Goal: Task Accomplishment & Management: Use online tool/utility

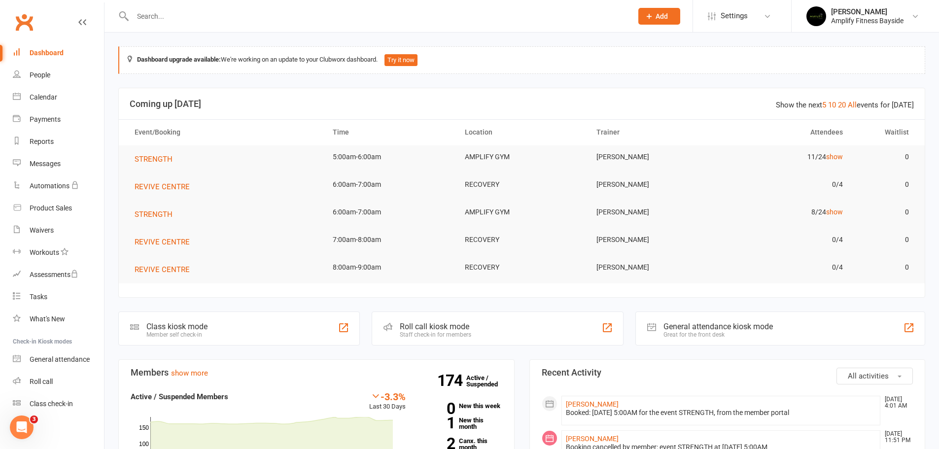
click at [169, 328] on div "Class kiosk mode" at bounding box center [176, 326] width 61 height 9
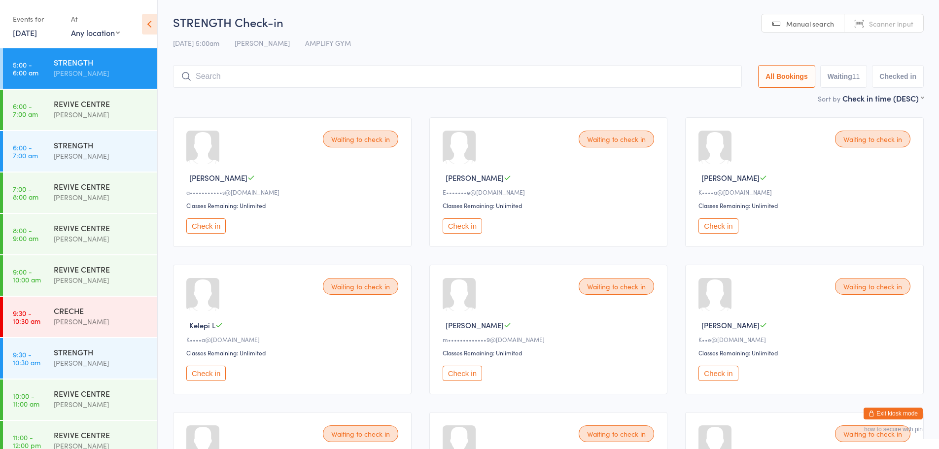
click at [714, 370] on button "Check in" at bounding box center [717, 373] width 39 height 15
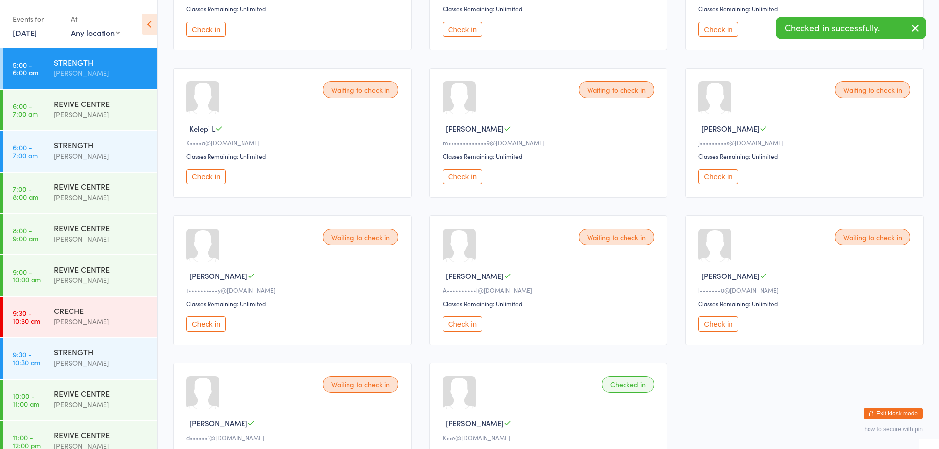
scroll to position [197, 0]
click at [215, 322] on button "Check in" at bounding box center [205, 323] width 39 height 15
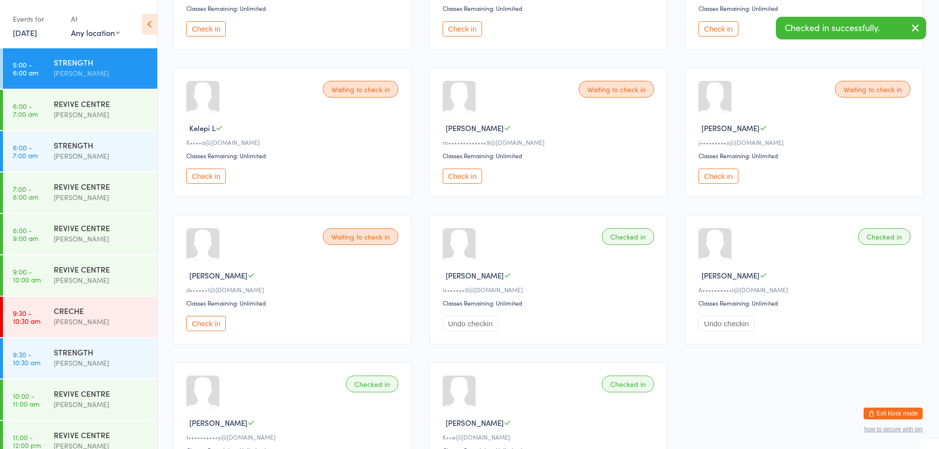
click at [215, 322] on button "Check in" at bounding box center [205, 323] width 39 height 15
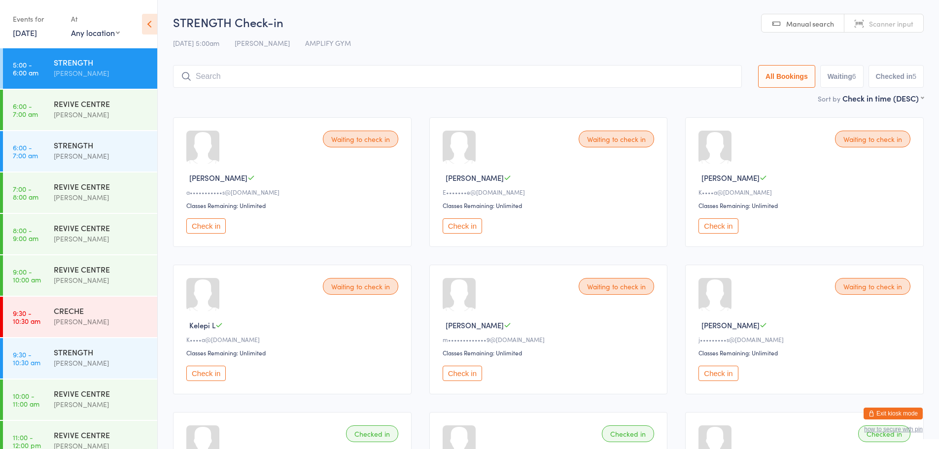
click at [448, 228] on button "Check in" at bounding box center [461, 225] width 39 height 15
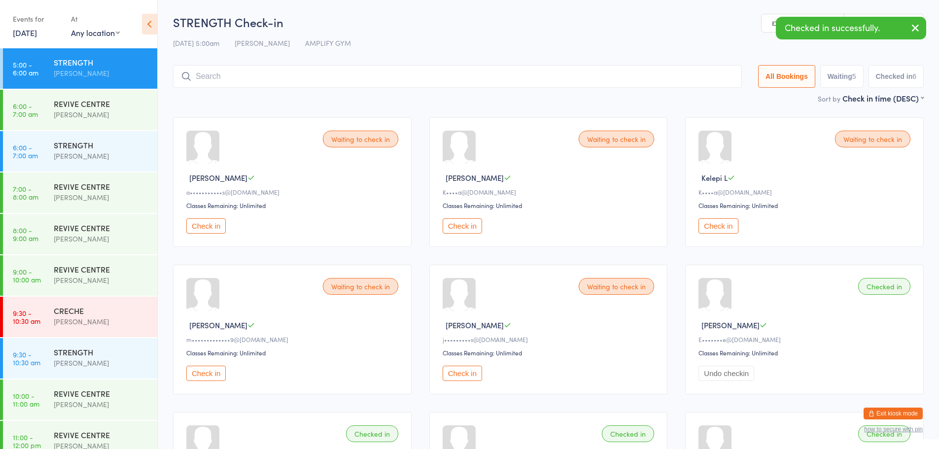
click at [461, 373] on button "Check in" at bounding box center [461, 373] width 39 height 15
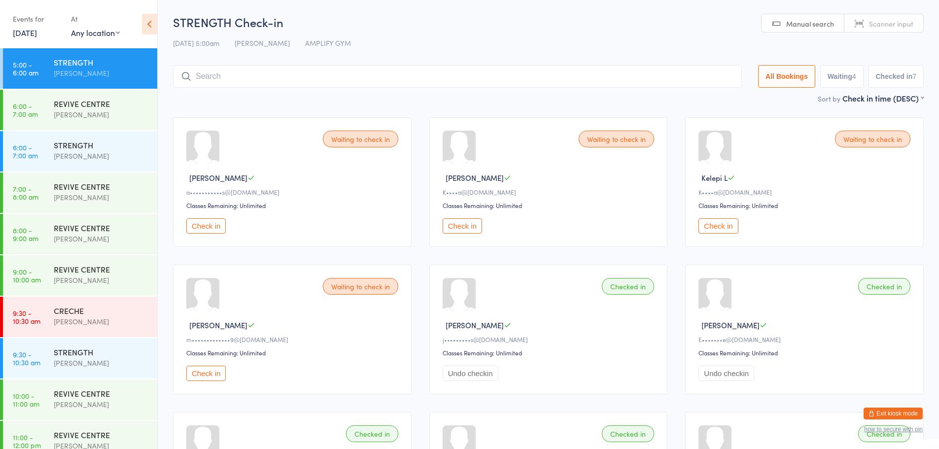
click at [297, 68] on input "search" at bounding box center [457, 76] width 569 height 23
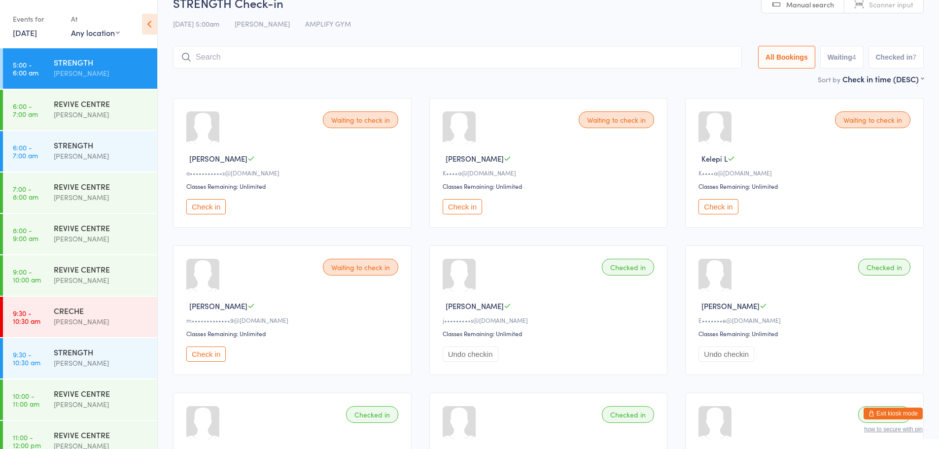
scroll to position [65, 0]
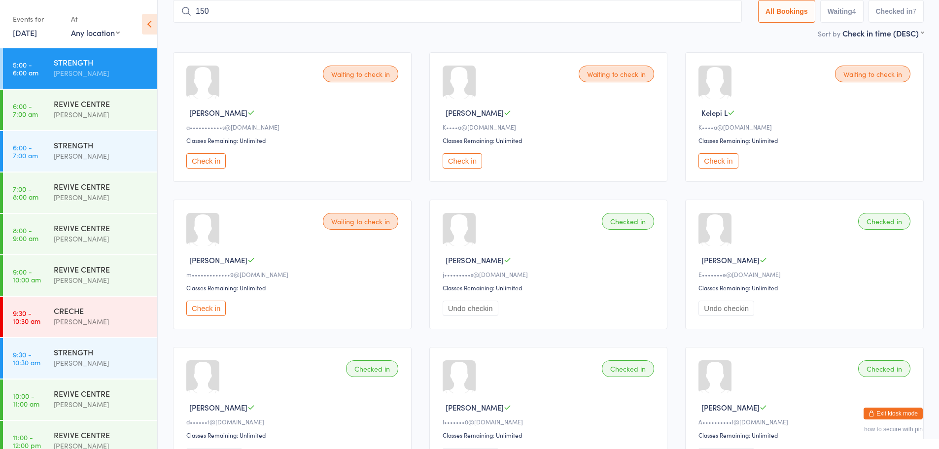
type input "1501"
type input "1338"
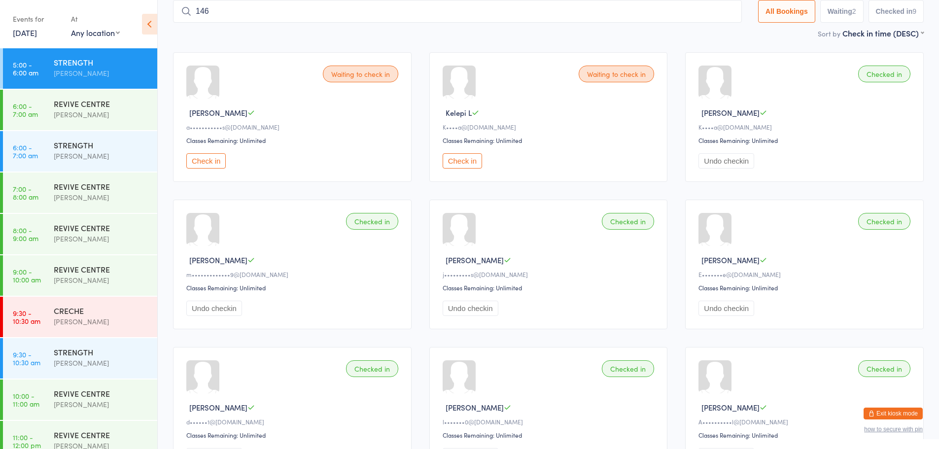
type input "1468"
type input "1282"
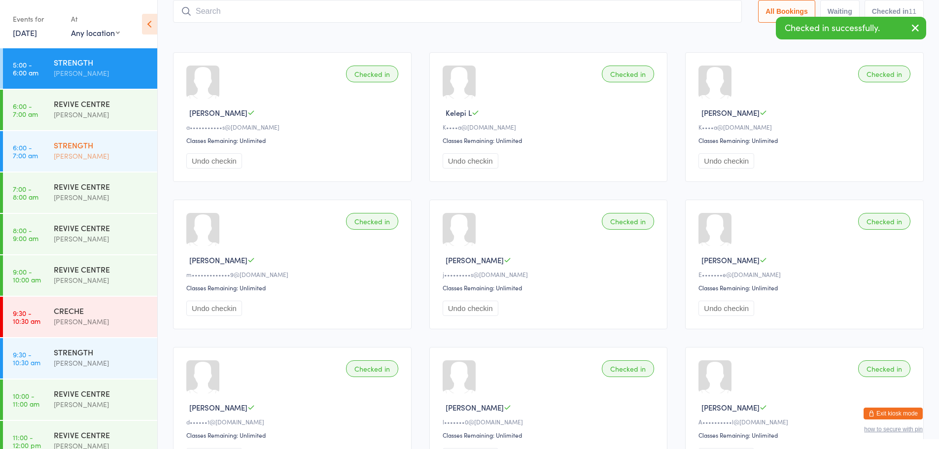
click at [123, 152] on div "[PERSON_NAME]" at bounding box center [101, 155] width 95 height 11
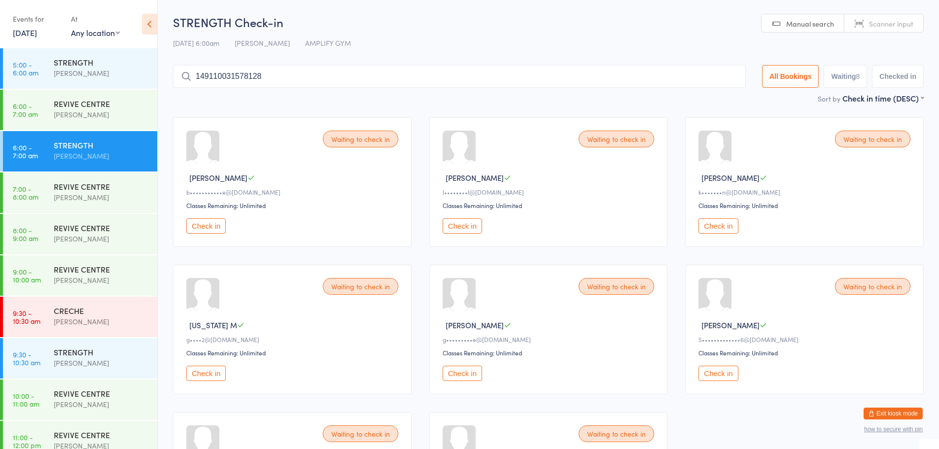
type input "1491100315781285"
